Goal: Task Accomplishment & Management: Manage account settings

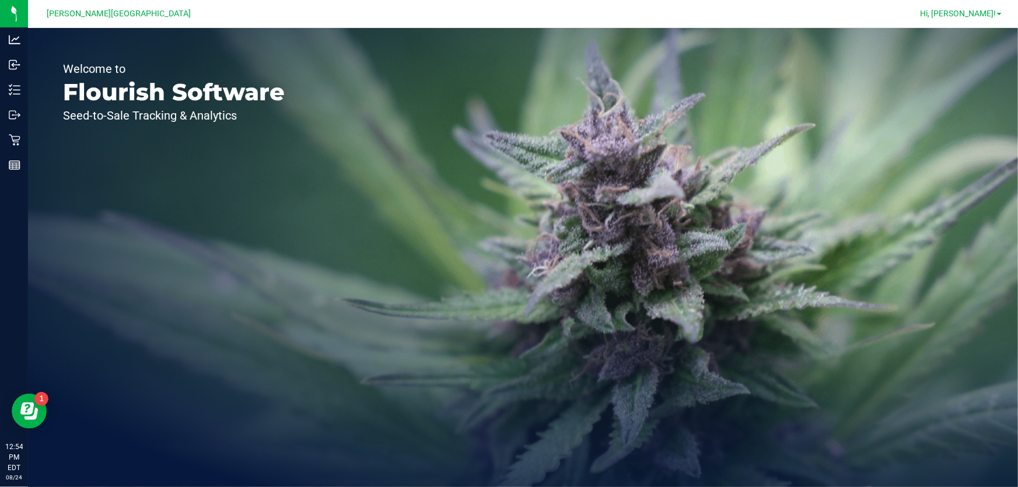
click at [985, 9] on span "Hi, [PERSON_NAME]!" at bounding box center [958, 13] width 76 height 9
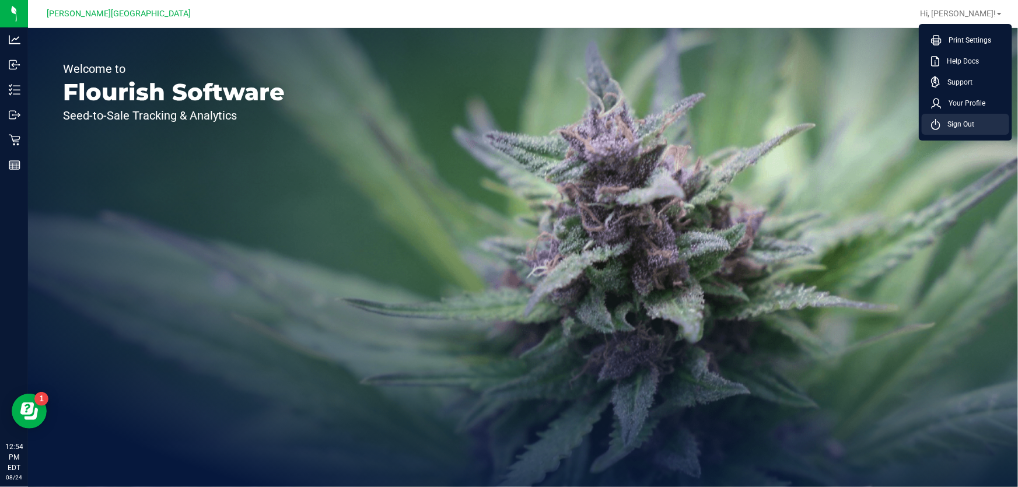
click at [944, 122] on span "Sign Out" at bounding box center [957, 124] width 34 height 12
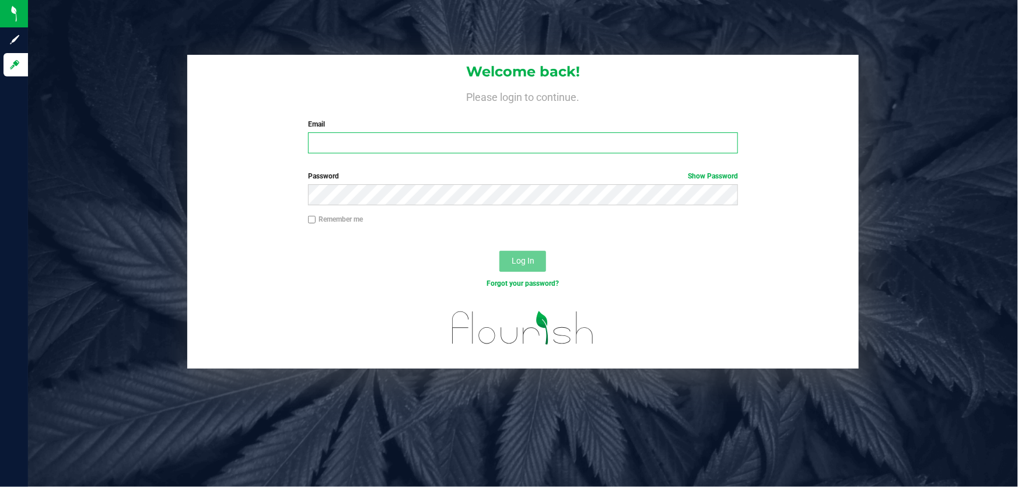
click at [408, 143] on input "Email" at bounding box center [523, 142] width 430 height 21
type input "[EMAIL_ADDRESS][DOMAIN_NAME]"
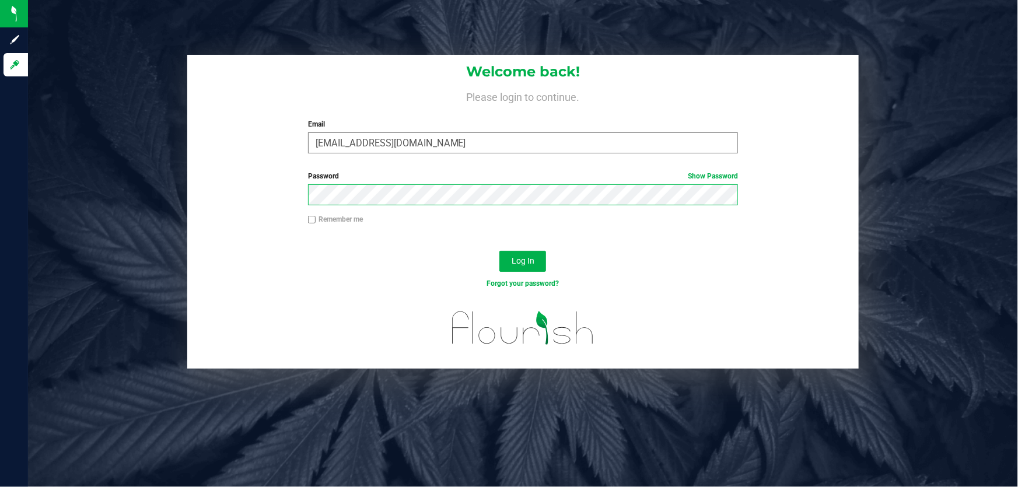
click at [499, 251] on button "Log In" at bounding box center [522, 261] width 47 height 21
